Goal: Navigation & Orientation: Find specific page/section

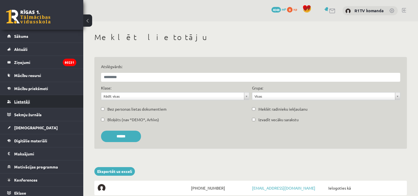
click at [20, 107] on link "Lietotāji" at bounding box center [41, 101] width 69 height 13
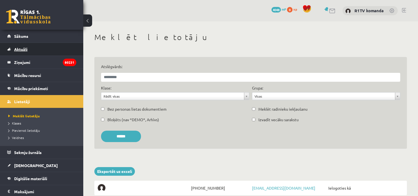
click at [24, 46] on link "Aktuāli" at bounding box center [41, 49] width 69 height 13
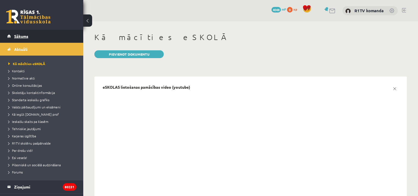
click at [26, 41] on link "Sākums" at bounding box center [41, 36] width 69 height 13
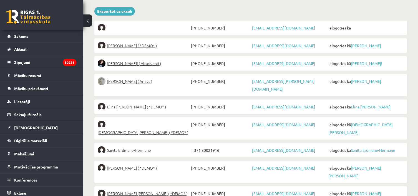
scroll to position [185, 0]
